Goal: Information Seeking & Learning: Learn about a topic

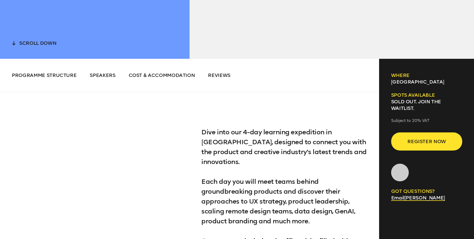
scroll to position [246, 0]
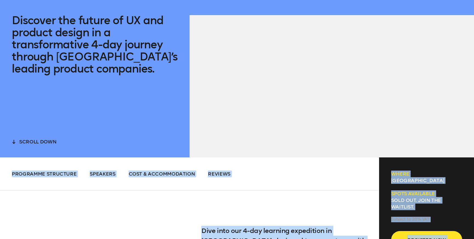
drag, startPoint x: 0, startPoint y: 0, endPoint x: 218, endPoint y: 263, distance: 341.2
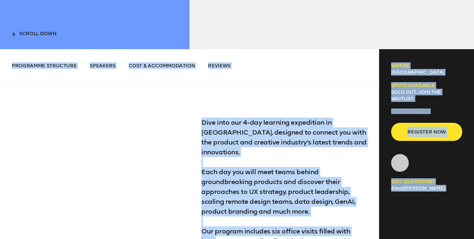
scroll to position [0, 0]
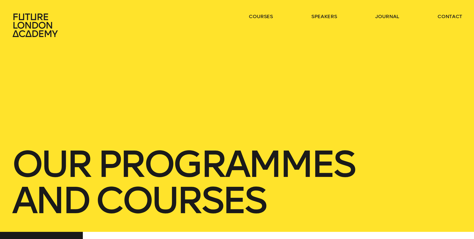
click at [159, 175] on h1 "our Programmes and courses" at bounding box center [237, 182] width 451 height 72
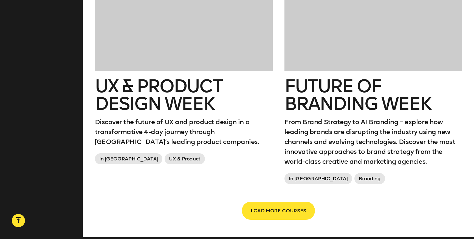
scroll to position [897, 0]
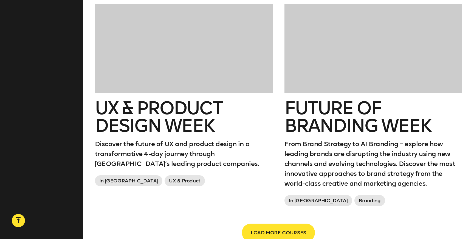
click at [145, 121] on h2 "UX & Product Design Week" at bounding box center [184, 116] width 178 height 35
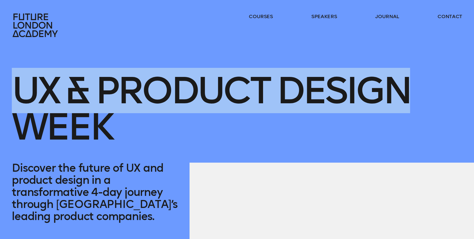
drag, startPoint x: 18, startPoint y: 89, endPoint x: 409, endPoint y: 91, distance: 390.8
click at [409, 91] on h1 "UX & Product Design Week" at bounding box center [237, 99] width 451 height 125
copy h1 "UX & Product Design"
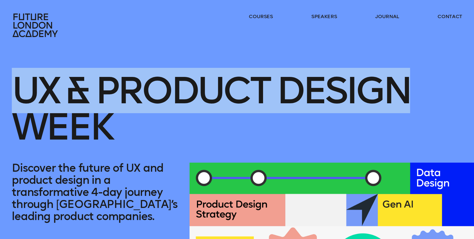
copy h1 "UX & Product Design"
